Goal: Information Seeking & Learning: Learn about a topic

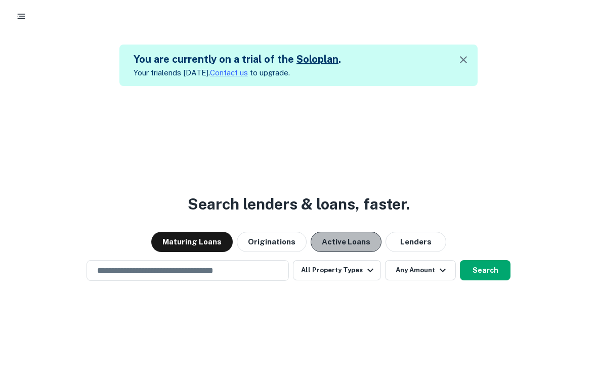
click at [342, 252] on button "Active Loans" at bounding box center [346, 242] width 71 height 20
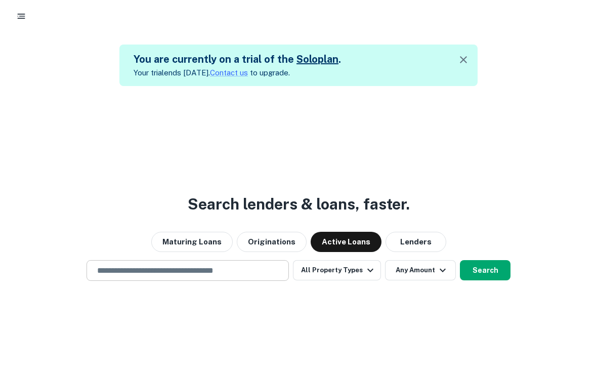
click at [221, 276] on input "text" at bounding box center [187, 271] width 193 height 12
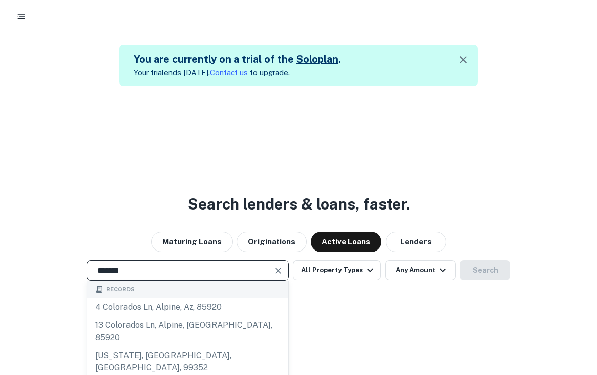
type input "********"
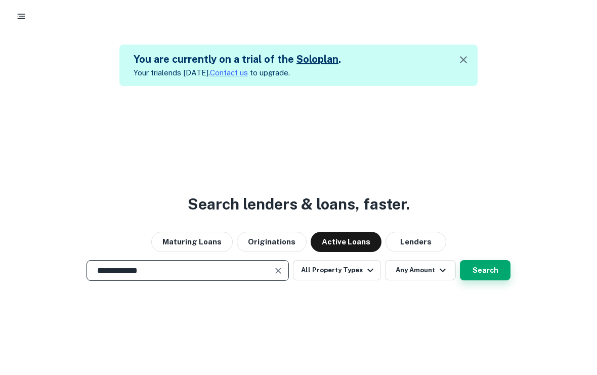
click at [487, 260] on button "Search" at bounding box center [485, 270] width 51 height 20
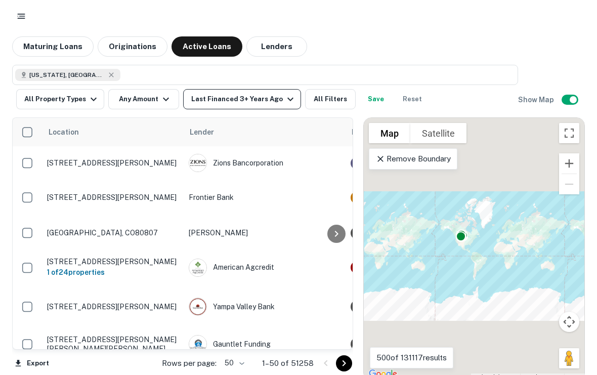
click at [284, 98] on icon "button" at bounding box center [290, 99] width 12 height 12
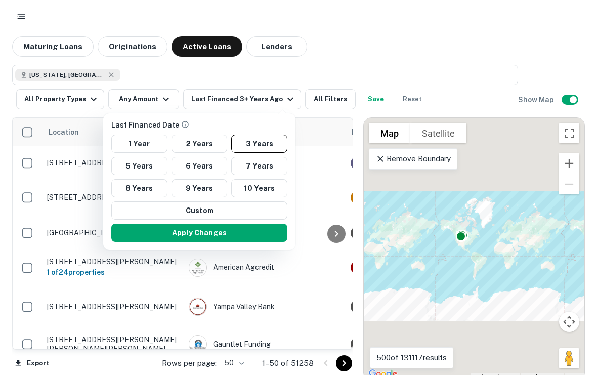
click at [352, 72] on div at bounding box center [298, 187] width 597 height 375
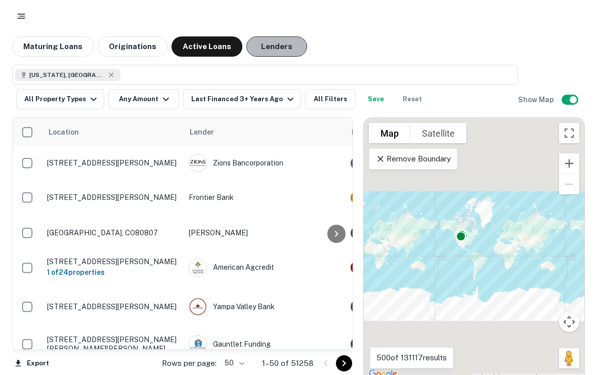
click at [280, 45] on button "Lenders" at bounding box center [276, 46] width 61 height 20
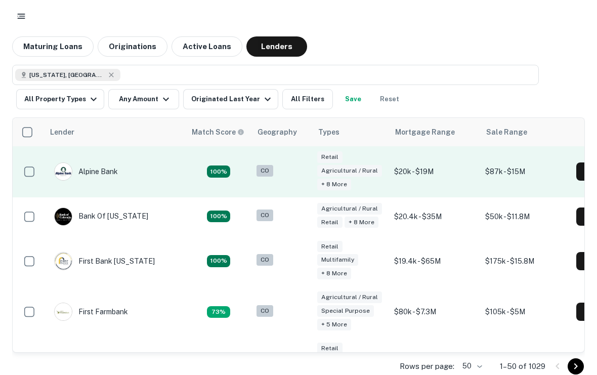
click at [410, 159] on td "$20k - $19M" at bounding box center [434, 171] width 91 height 51
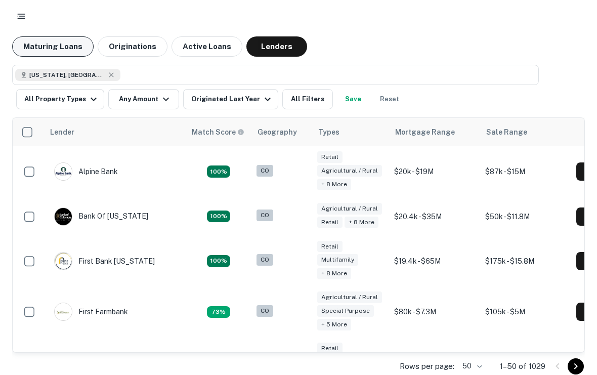
click at [38, 46] on button "Maturing Loans" at bounding box center [52, 46] width 81 height 20
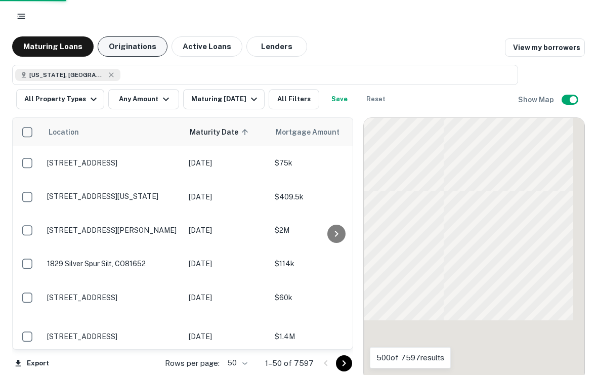
click at [124, 42] on button "Originations" at bounding box center [133, 46] width 70 height 20
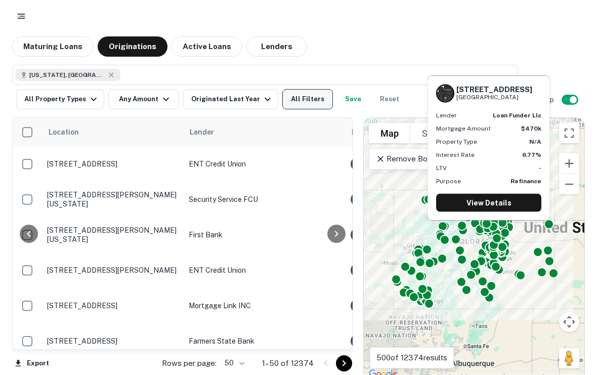
click at [306, 89] on button "All Filters" at bounding box center [307, 99] width 51 height 20
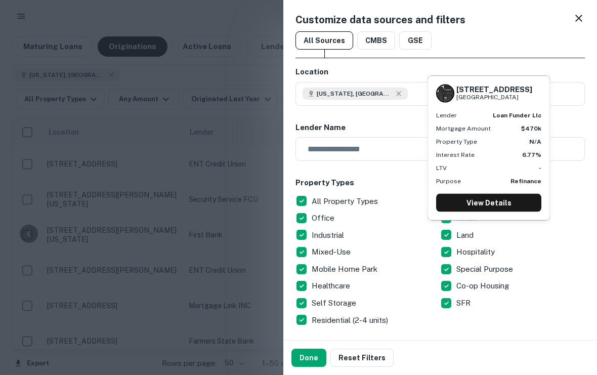
click at [533, 19] on div "Customize data sources and filters" at bounding box center [439, 19] width 289 height 15
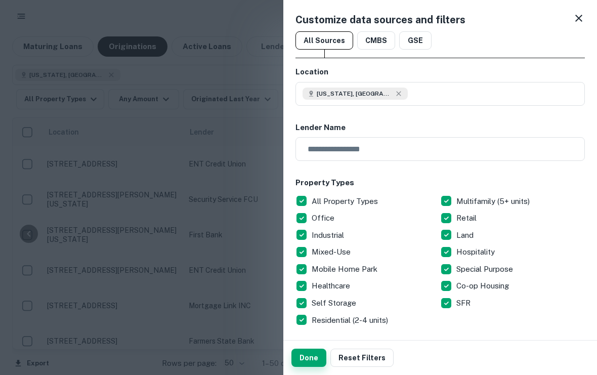
click at [314, 351] on button "Done" at bounding box center [308, 358] width 35 height 18
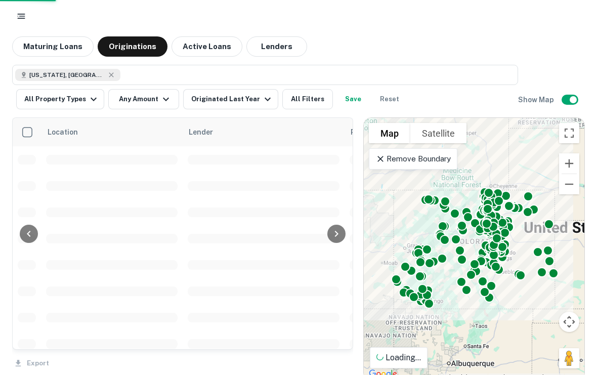
click at [312, 352] on div "Export" at bounding box center [182, 360] width 341 height 21
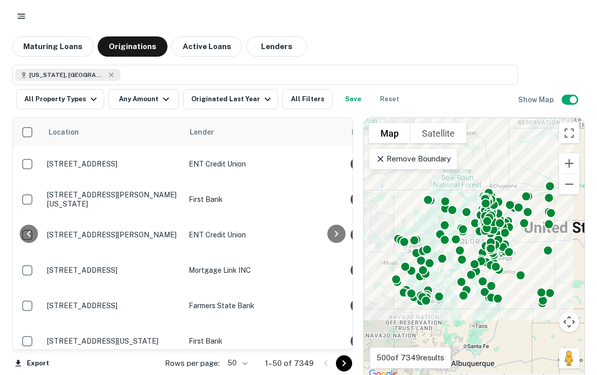
click at [381, 154] on icon at bounding box center [380, 159] width 10 height 10
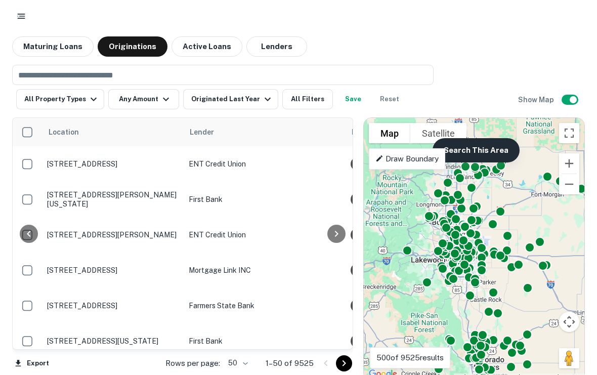
click at [485, 148] on button "Search This Area" at bounding box center [476, 150] width 87 height 24
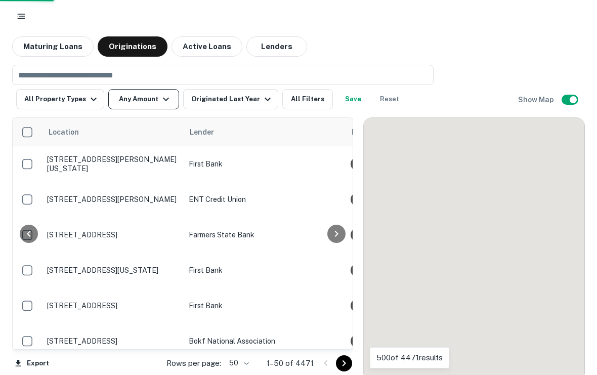
click at [160, 97] on icon "button" at bounding box center [166, 99] width 12 height 12
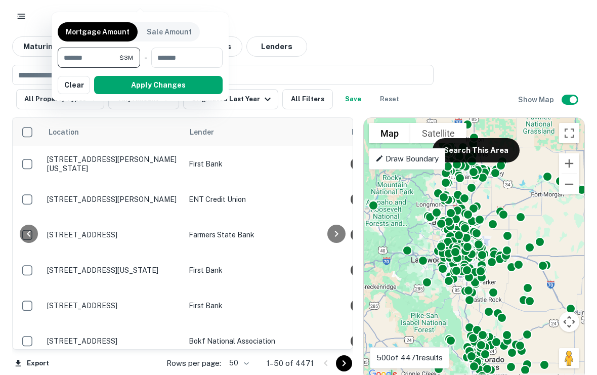
click at [171, 70] on div at bounding box center [298, 187] width 597 height 375
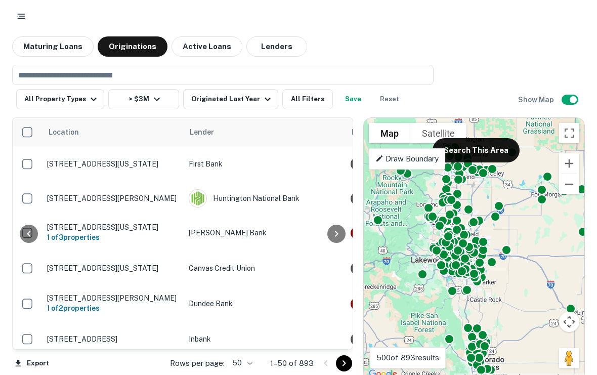
click at [168, 371] on div "Location Lender Purpose Type Mortgage Amount Borrower Last Financed Date sorted…" at bounding box center [182, 249] width 341 height 264
